Goal: Book appointment/travel/reservation

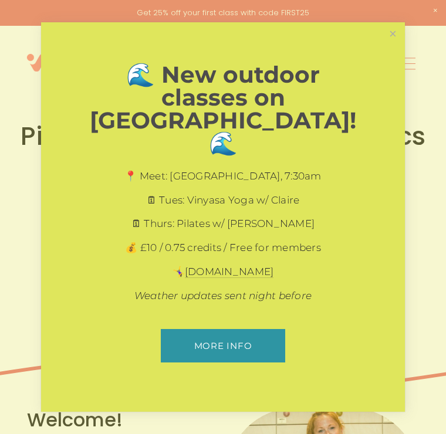
click at [205, 329] on link "More info" at bounding box center [223, 345] width 124 height 33
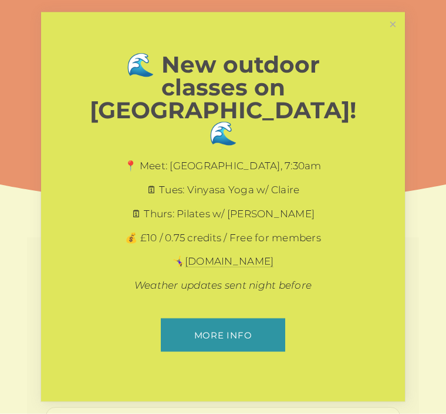
scroll to position [27, 0]
click at [213, 324] on link "More info" at bounding box center [223, 335] width 124 height 33
click at [399, 35] on link "Close" at bounding box center [392, 24] width 21 height 21
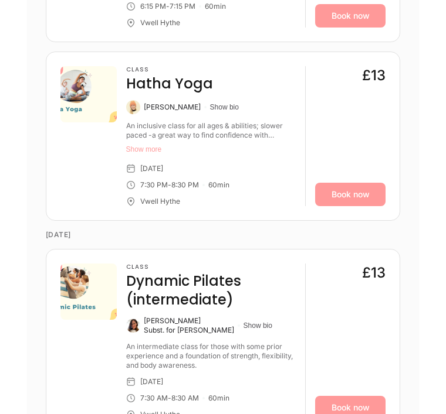
scroll to position [1511, 0]
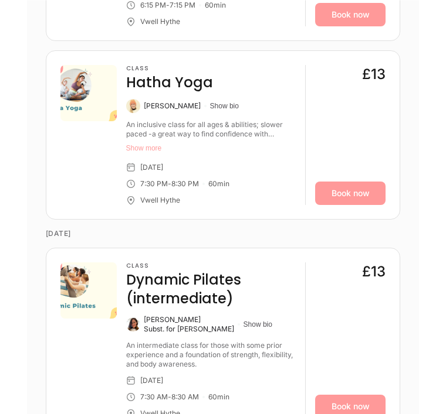
click at [151, 103] on div "[PERSON_NAME]" at bounding box center [172, 105] width 57 height 9
click at [223, 107] on button "Show bio" at bounding box center [224, 105] width 29 height 9
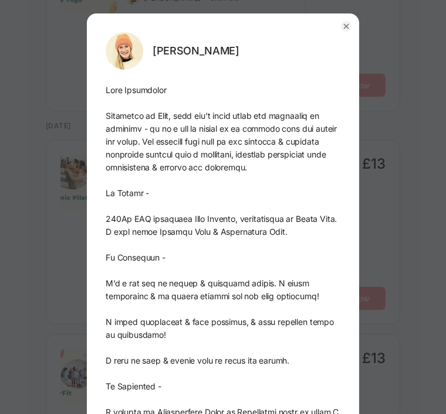
scroll to position [0, 0]
click at [355, 14] on button "button" at bounding box center [346, 27] width 26 height 26
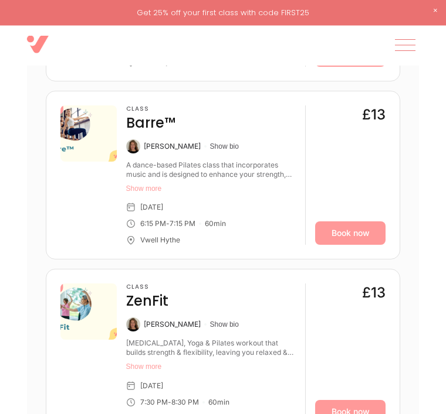
scroll to position [3528, 0]
